Goal: Information Seeking & Learning: Learn about a topic

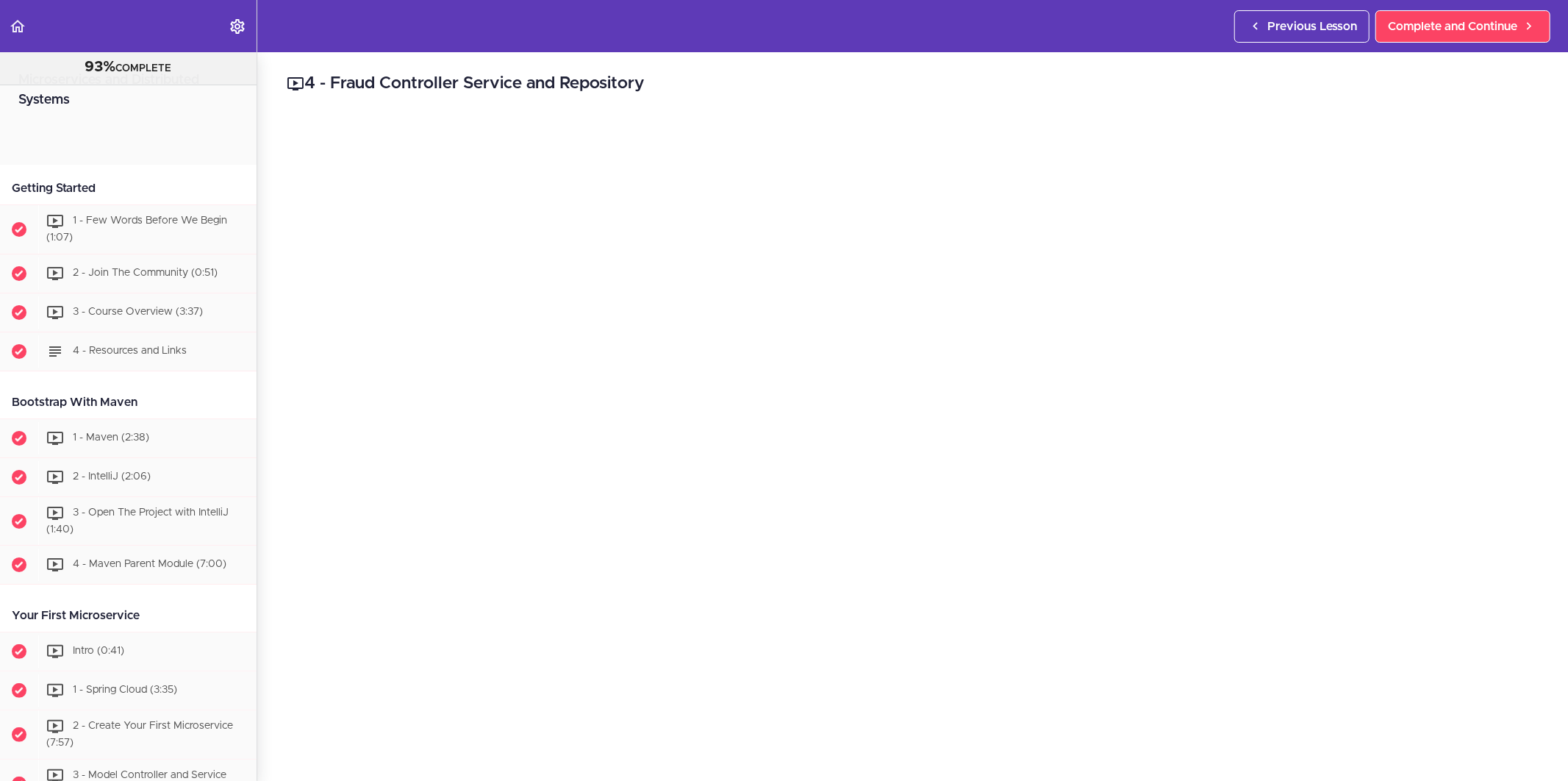
scroll to position [1287, 0]
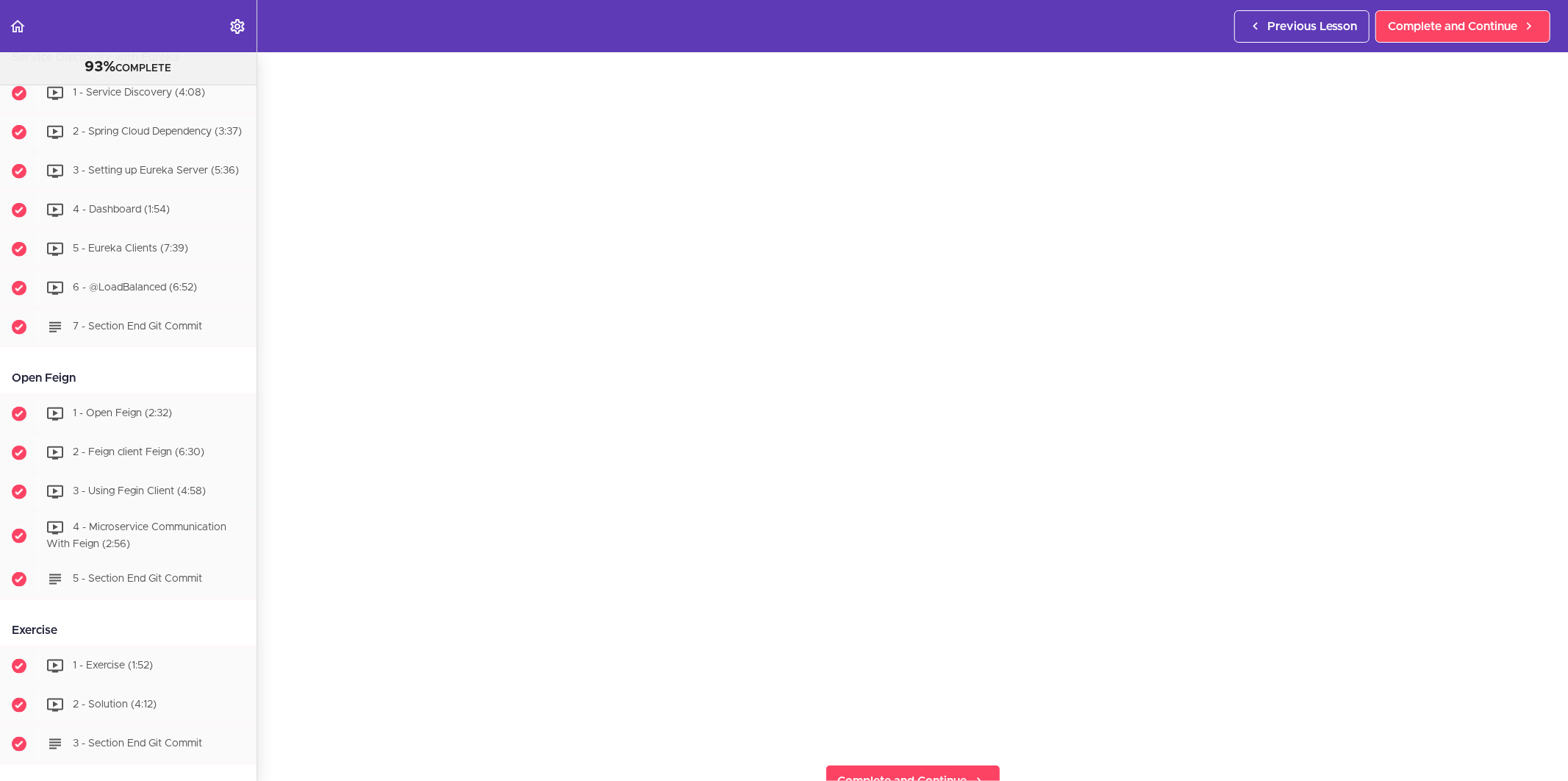
click at [1061, 761] on section "Microservices and Distributed Systems 93% COMPLETE Getting Started 1 - Few Word…" at bounding box center [784, 416] width 1568 height 728
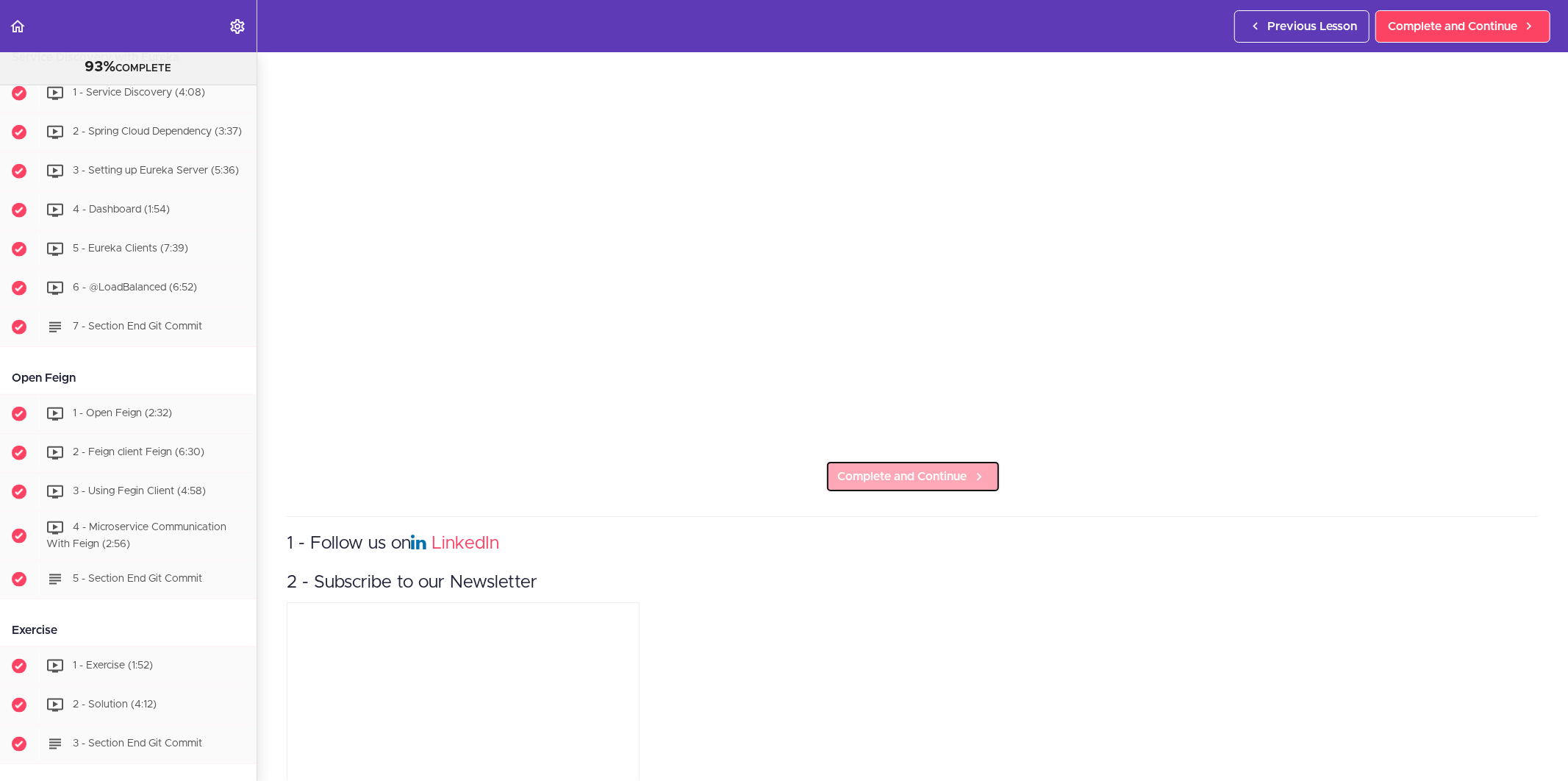
click at [907, 474] on span "Complete and Continue" at bounding box center [903, 475] width 130 height 17
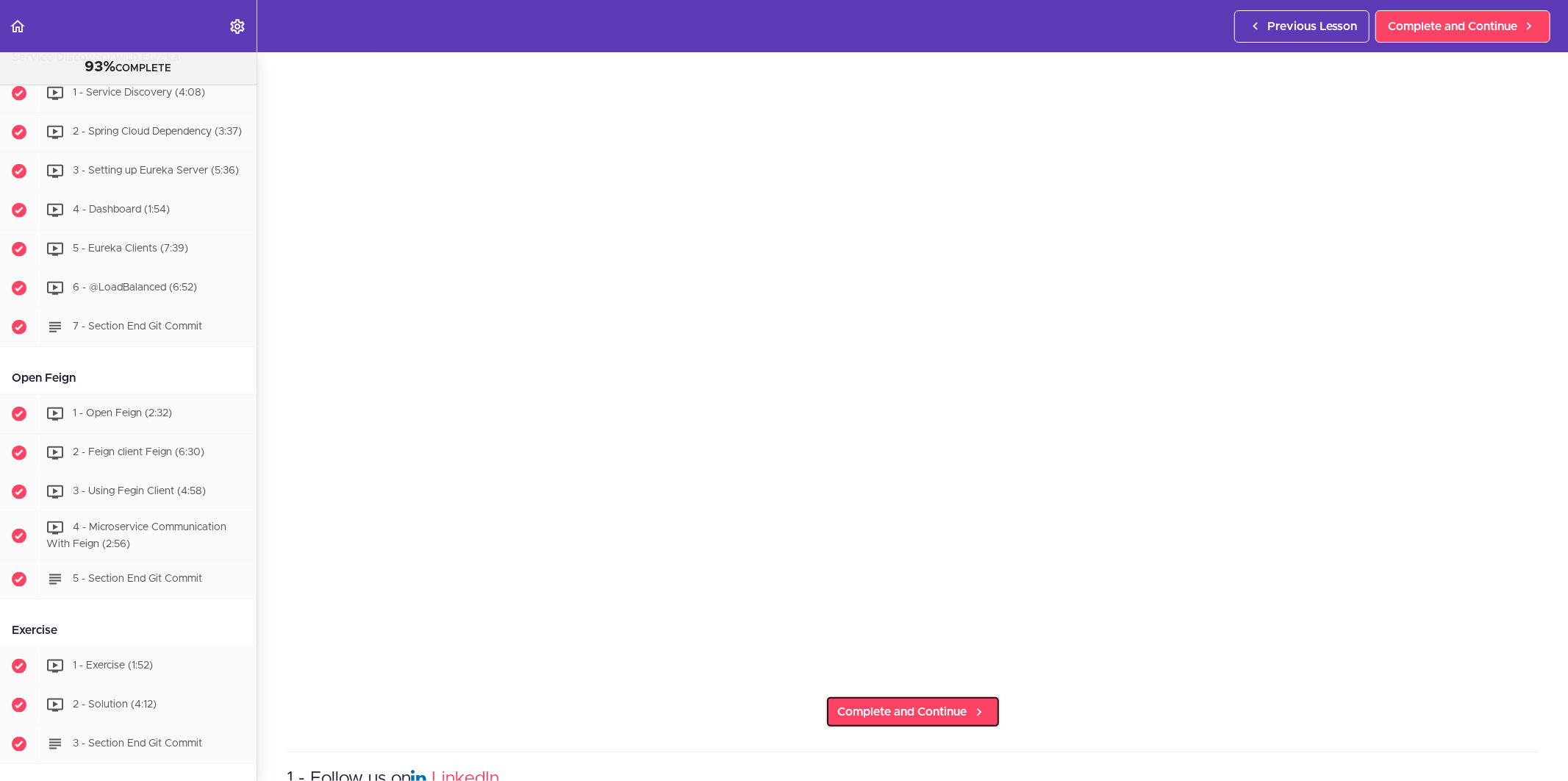
scroll to position [141, 0]
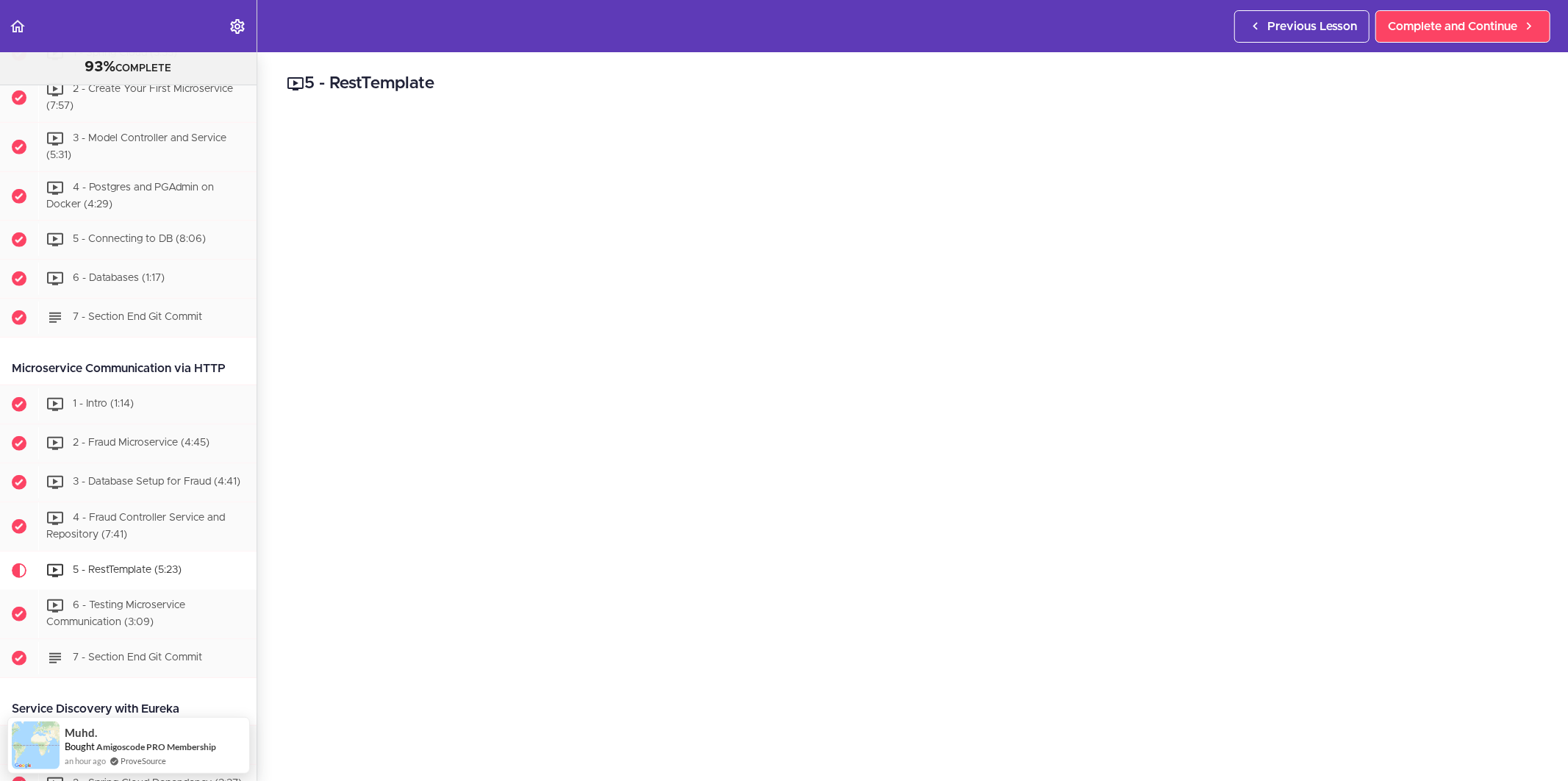
scroll to position [652, 0]
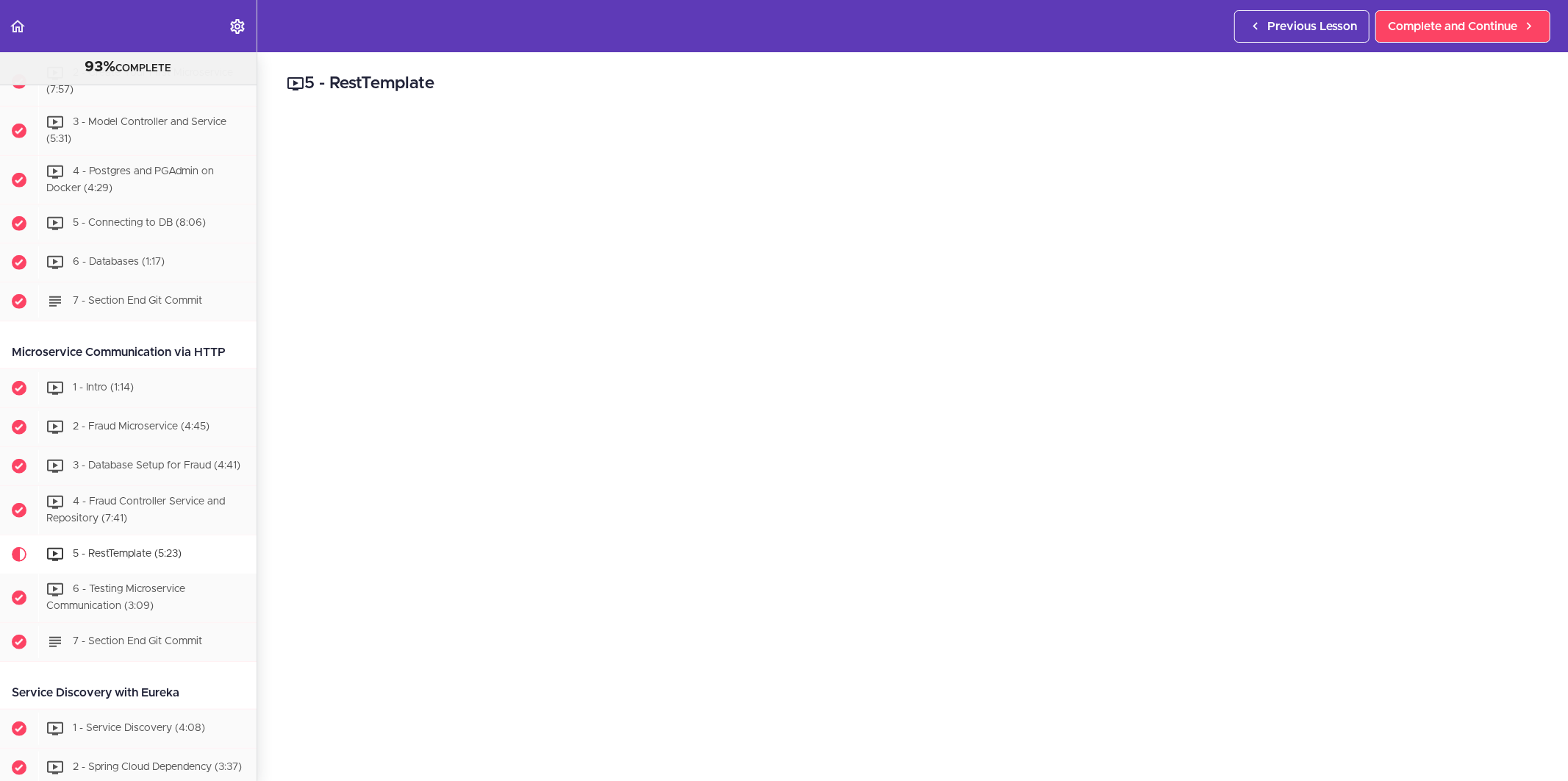
drag, startPoint x: 228, startPoint y: 347, endPoint x: 19, endPoint y: 342, distance: 209.1
click at [19, 342] on div "Microservice Communication via HTTP" at bounding box center [128, 352] width 256 height 33
click at [121, 342] on div "Microservice Communication via HTTP" at bounding box center [128, 352] width 256 height 33
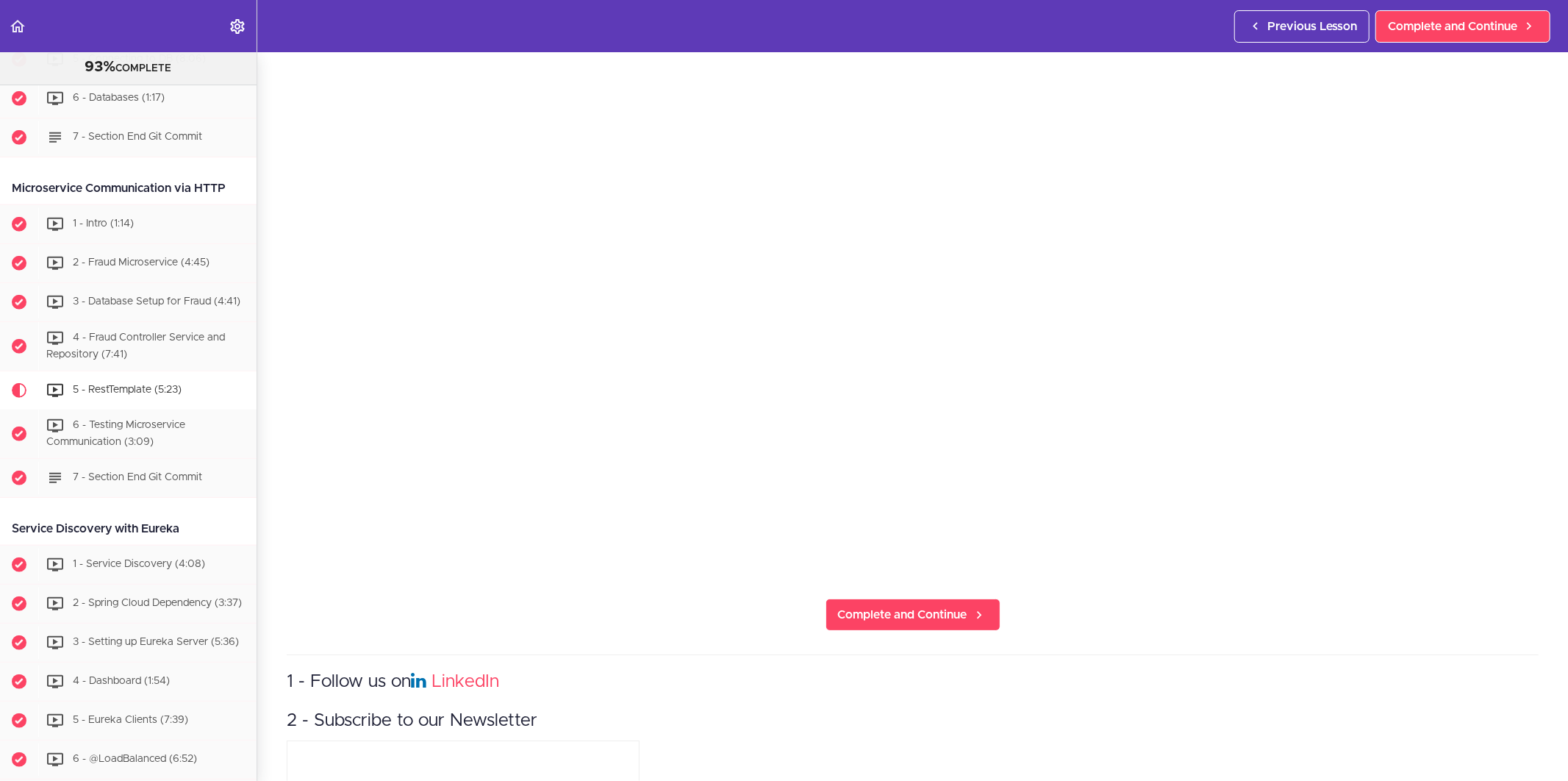
scroll to position [266, 0]
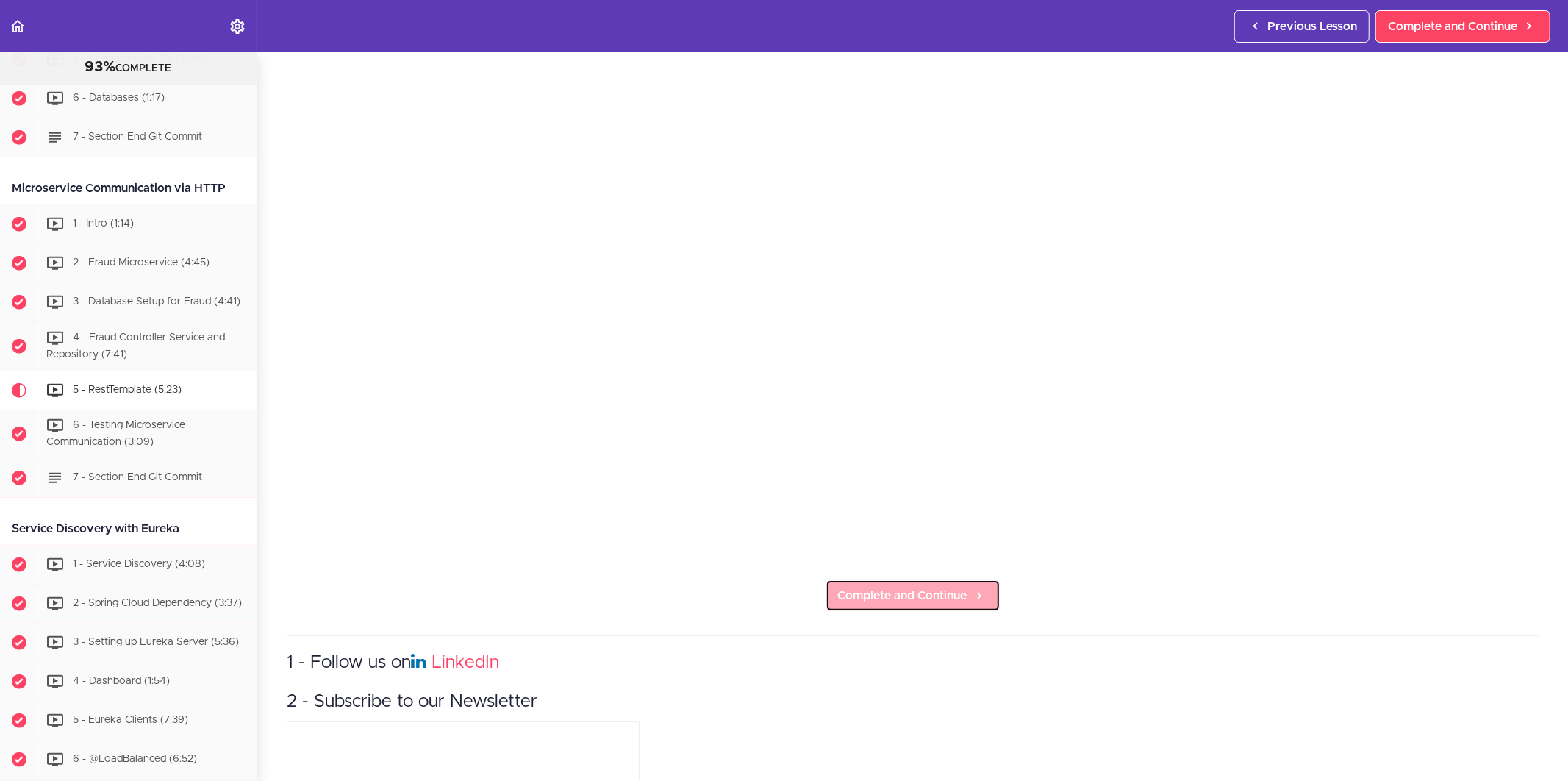
click at [903, 587] on span "Complete and Continue" at bounding box center [903, 595] width 130 height 17
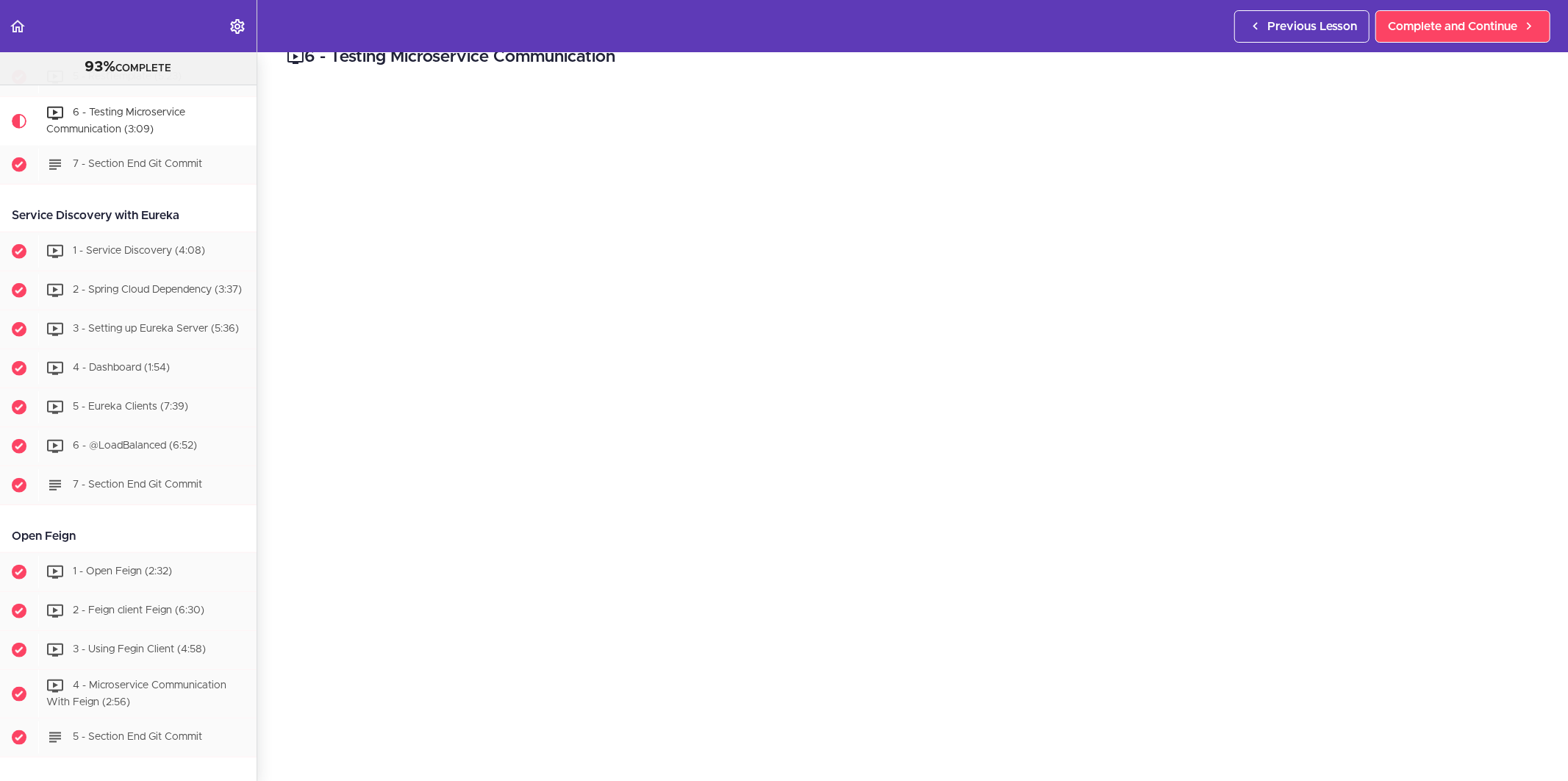
scroll to position [81, 0]
click at [1159, 740] on section "Microservices and Distributed Systems 93% COMPLETE Getting Started 1 - Few Word…" at bounding box center [784, 416] width 1568 height 728
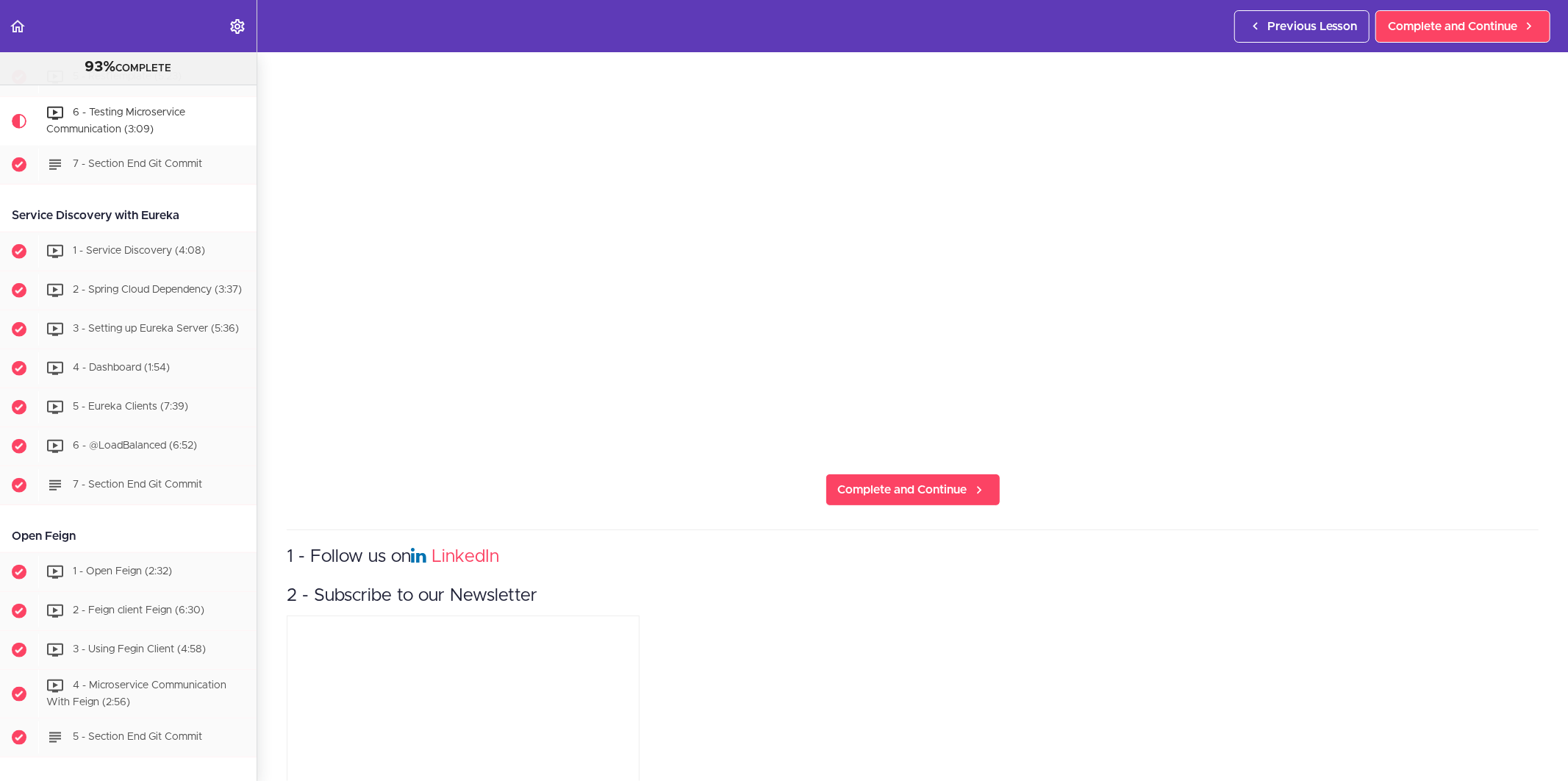
scroll to position [467, 0]
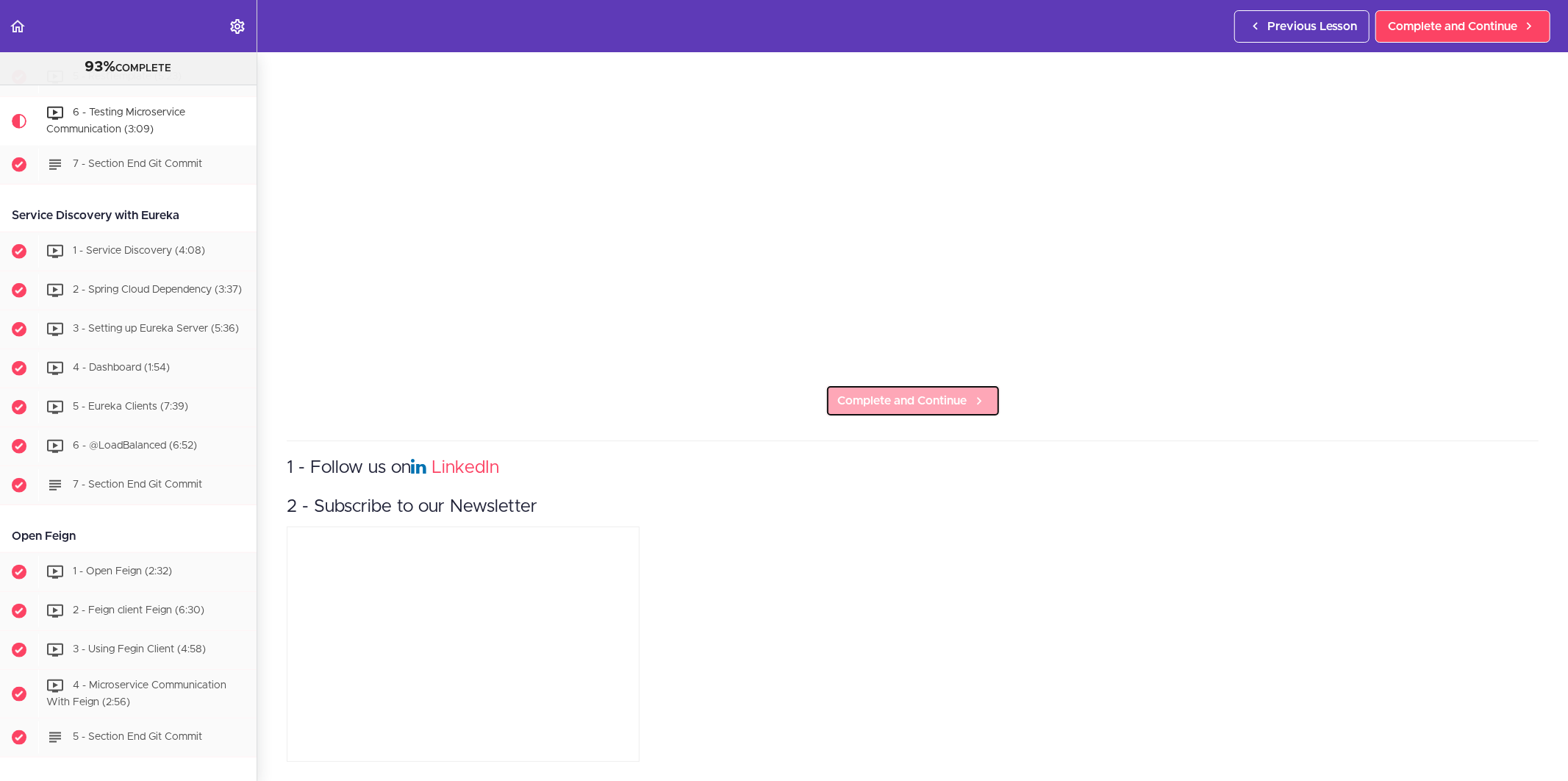
click at [928, 397] on link "Complete and Continue" at bounding box center [914, 400] width 175 height 32
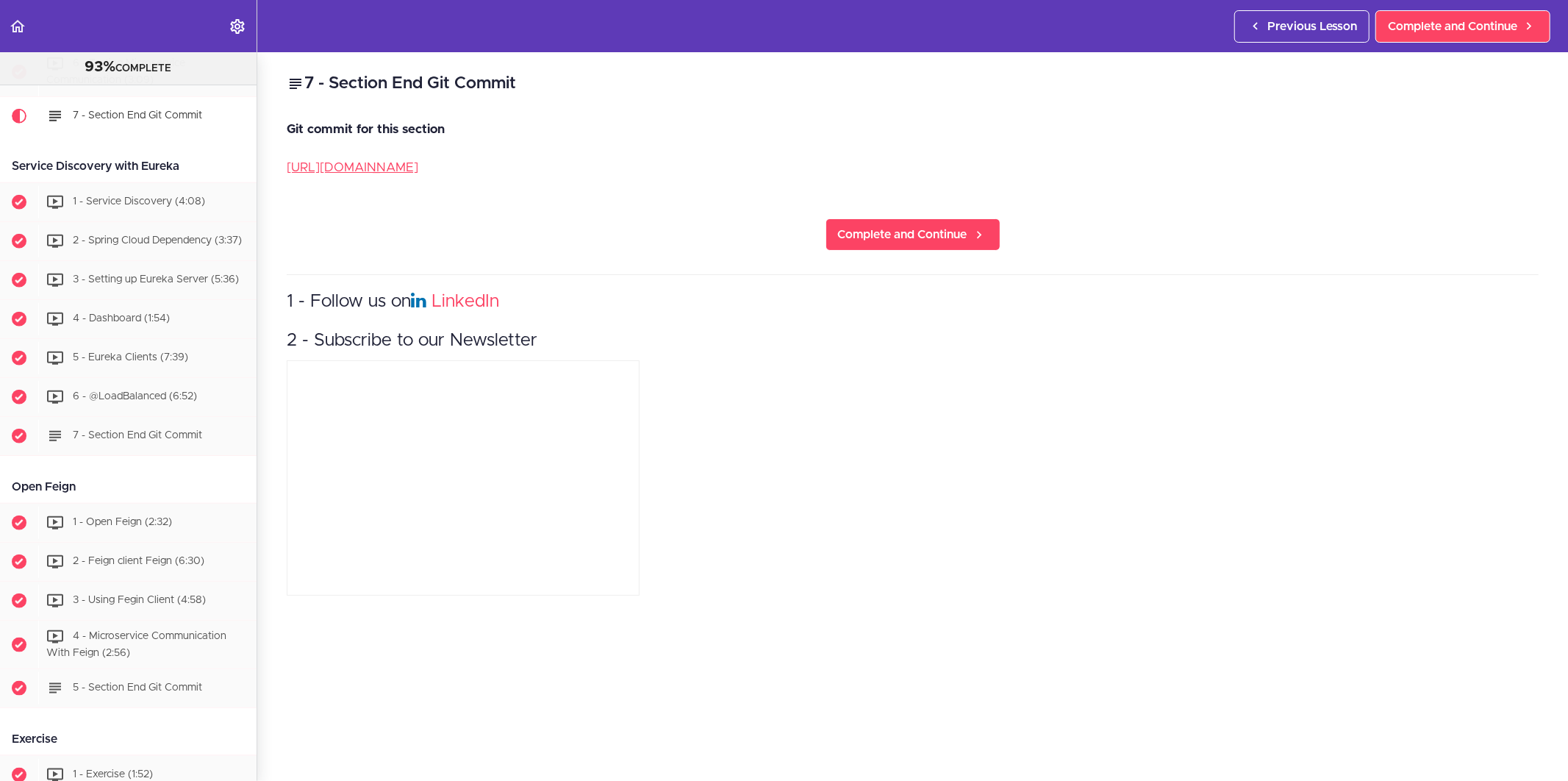
scroll to position [1180, 0]
click at [910, 244] on link "Complete and Continue" at bounding box center [914, 234] width 175 height 32
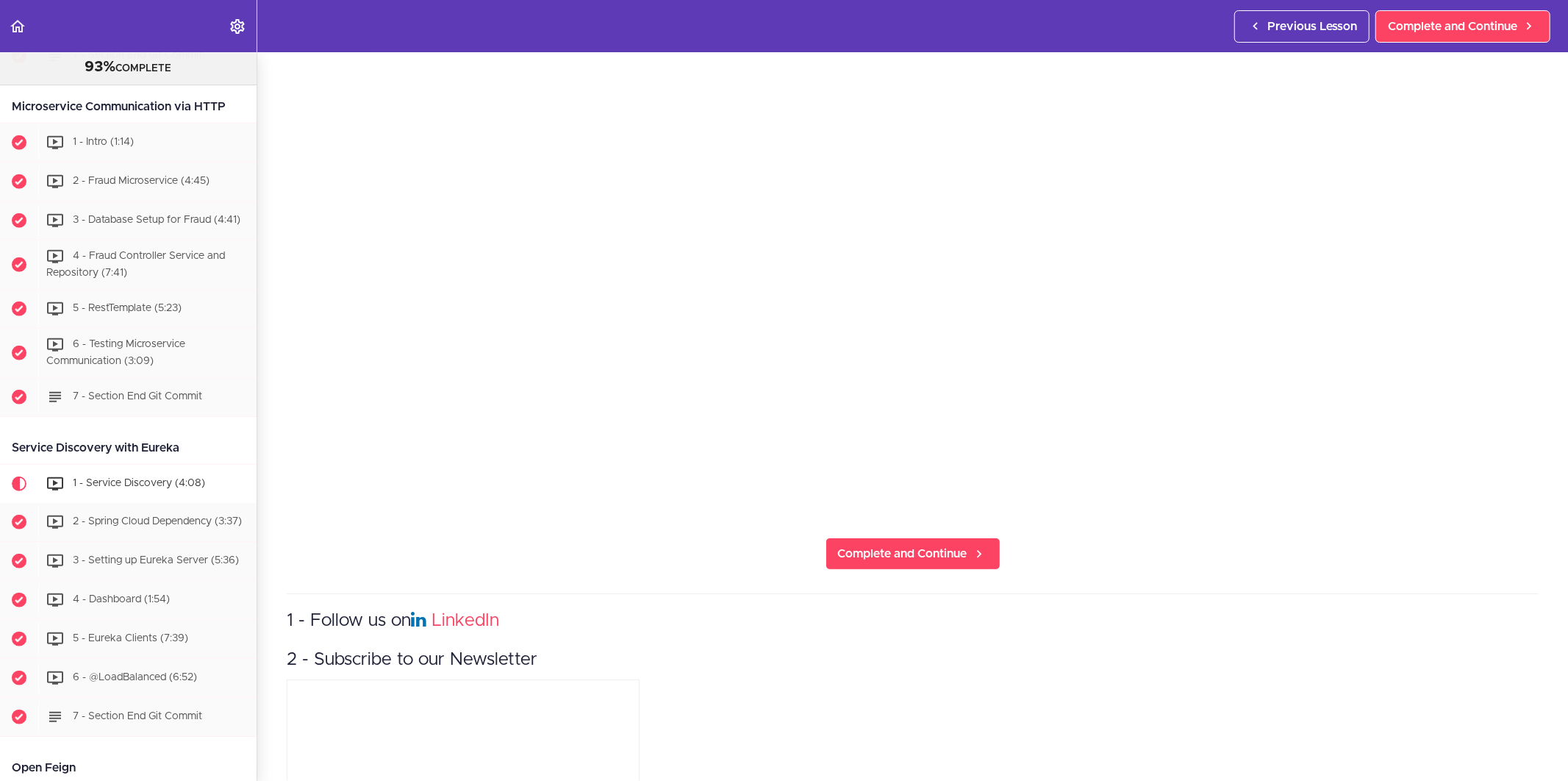
scroll to position [327, 0]
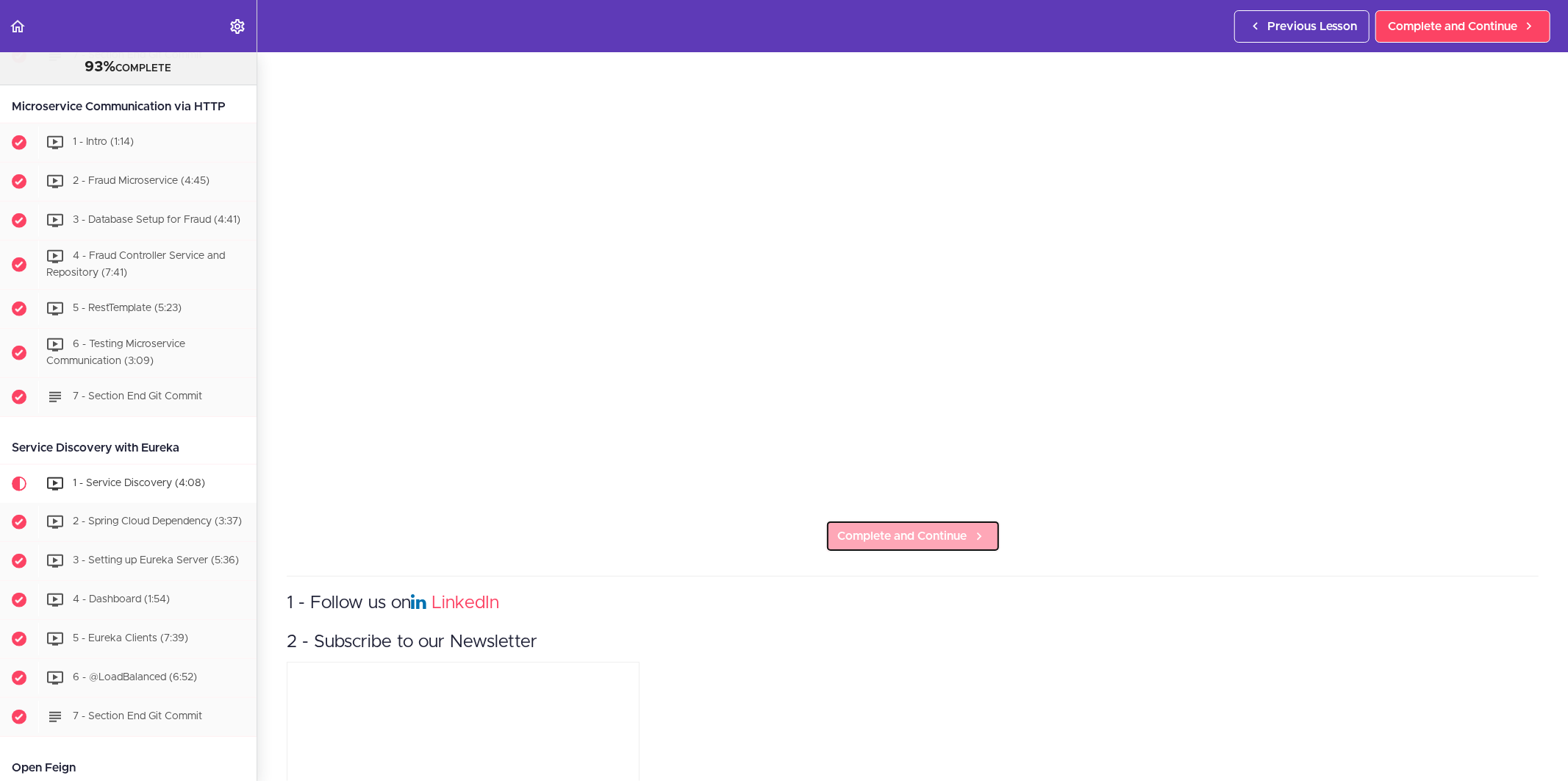
click at [926, 520] on link "Complete and Continue" at bounding box center [914, 536] width 175 height 32
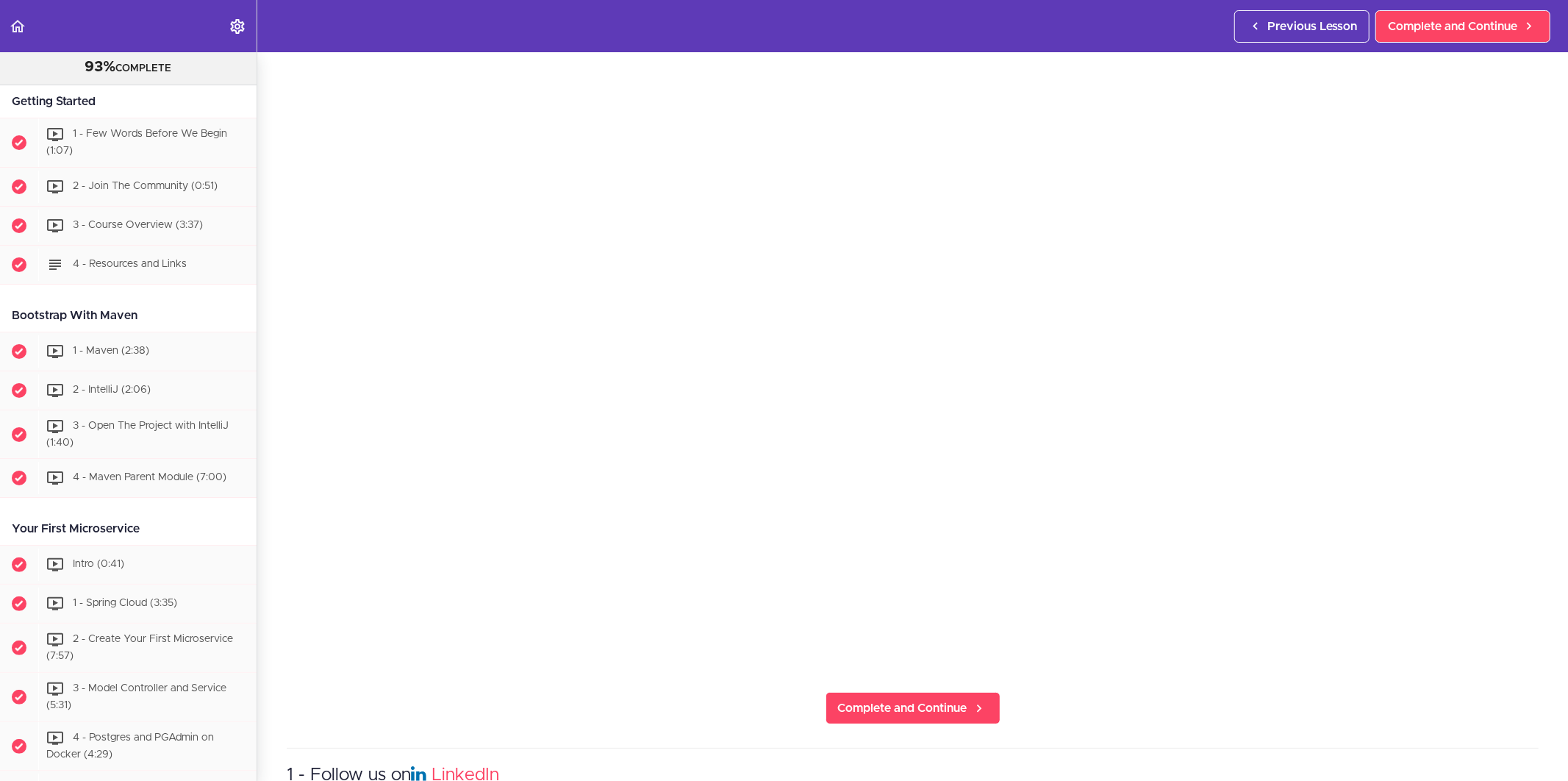
scroll to position [163, 0]
click at [923, 701] on span "Complete and Continue" at bounding box center [903, 698] width 130 height 17
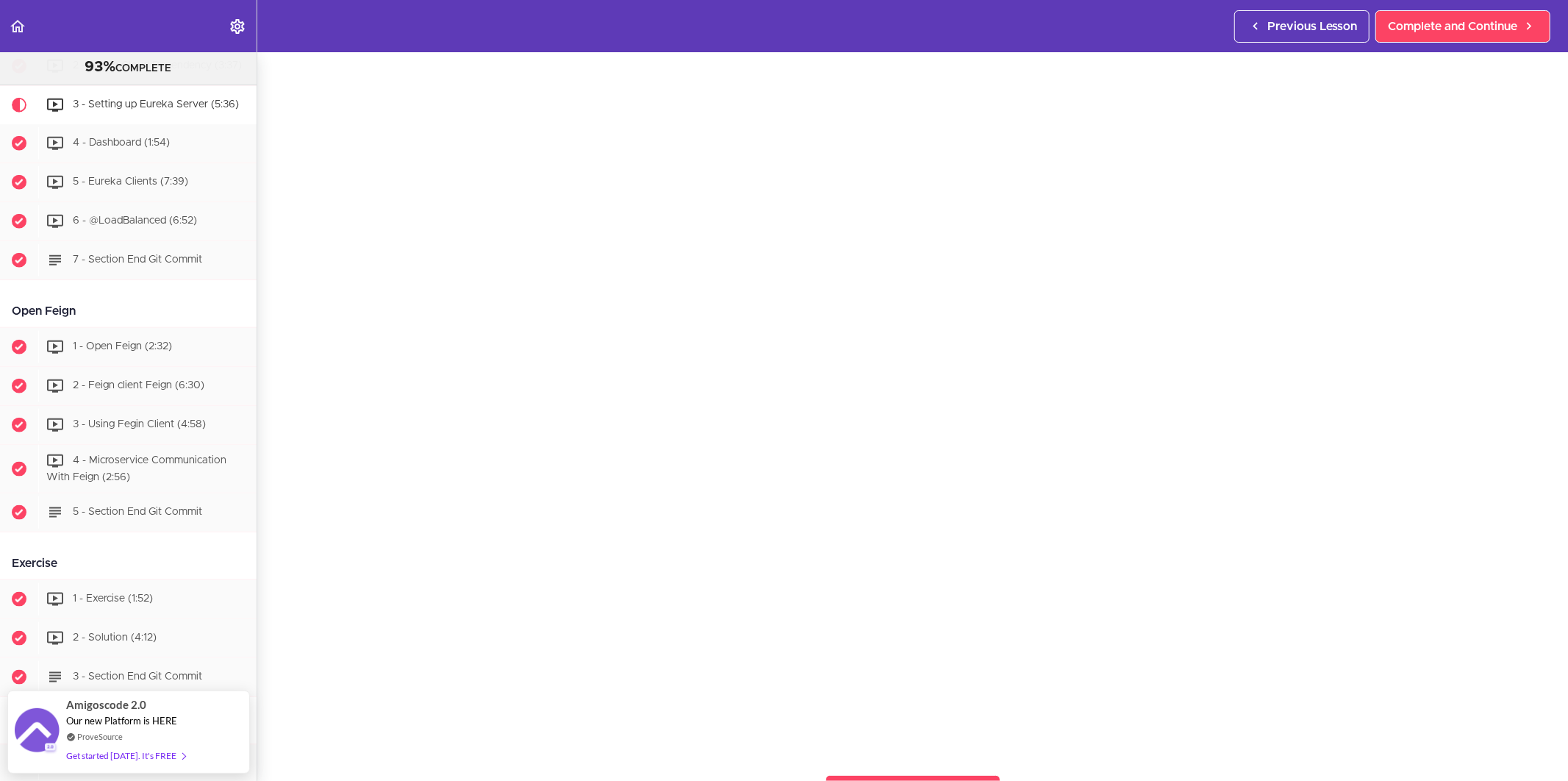
scroll to position [81, 0]
